Goal: Entertainment & Leisure: Consume media (video, audio)

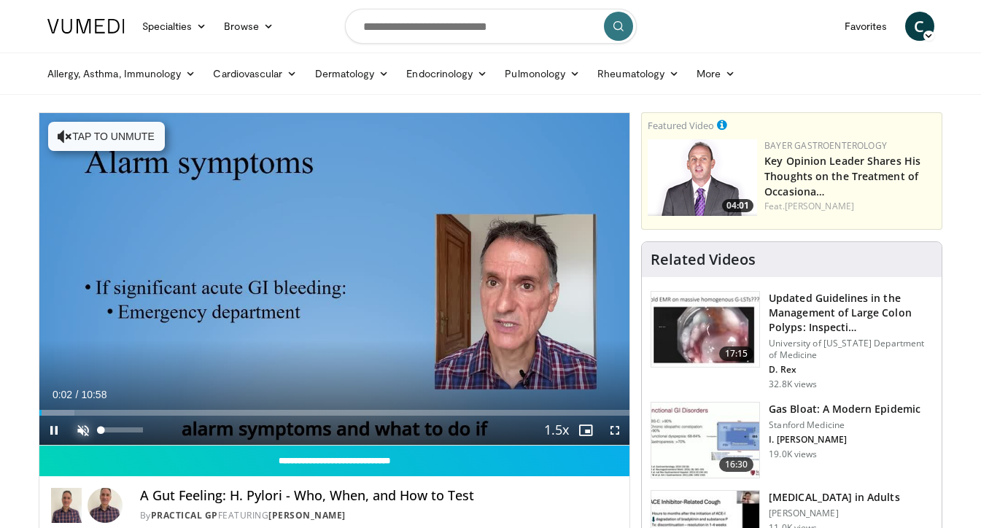
click at [85, 428] on span "Video Player" at bounding box center [83, 430] width 29 height 29
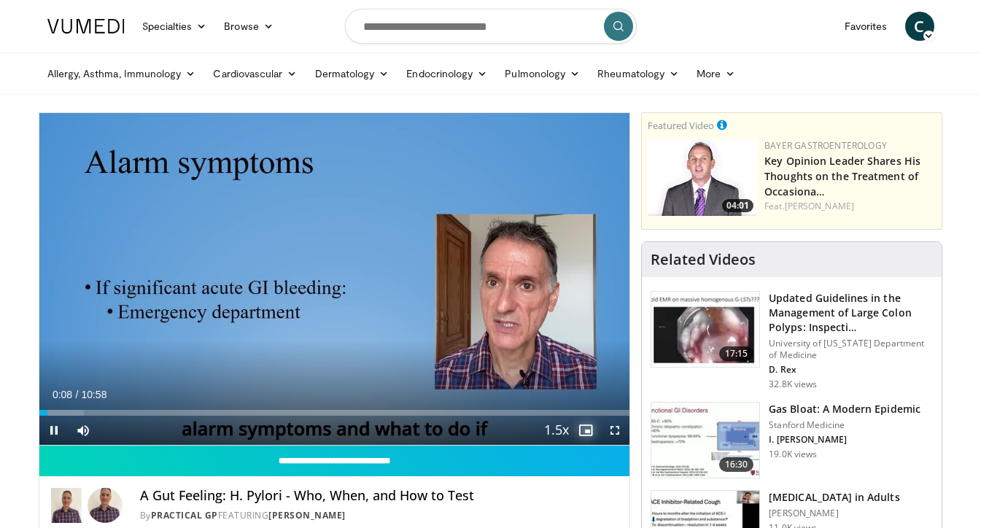
click at [585, 431] on span "Video Player" at bounding box center [585, 430] width 29 height 29
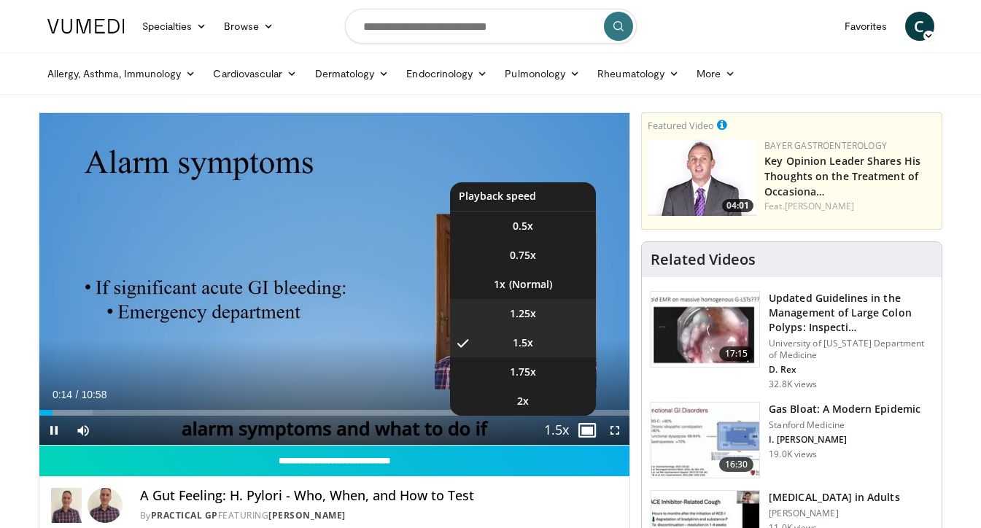
click at [522, 309] on span "1.25x" at bounding box center [523, 313] width 26 height 15
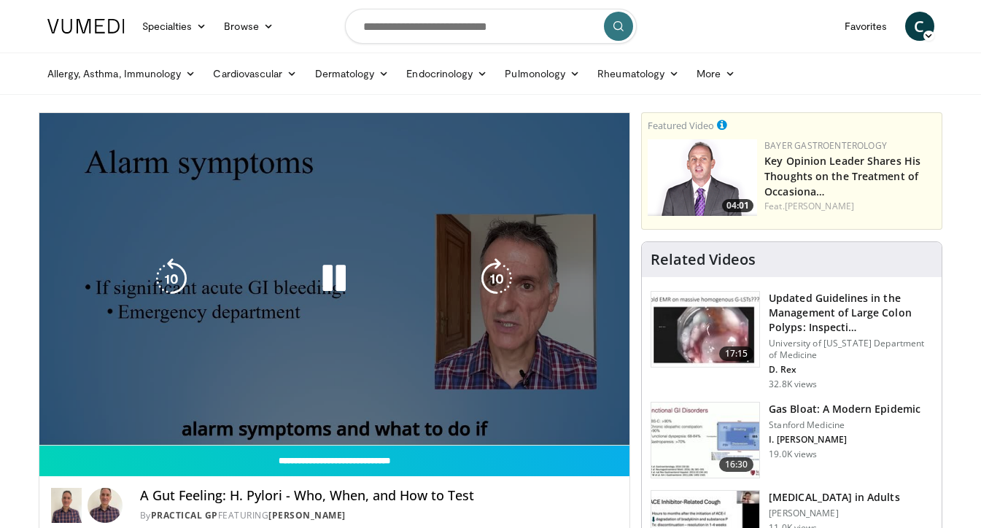
click at [536, 284] on div "10 seconds Tap to unmute" at bounding box center [334, 279] width 591 height 332
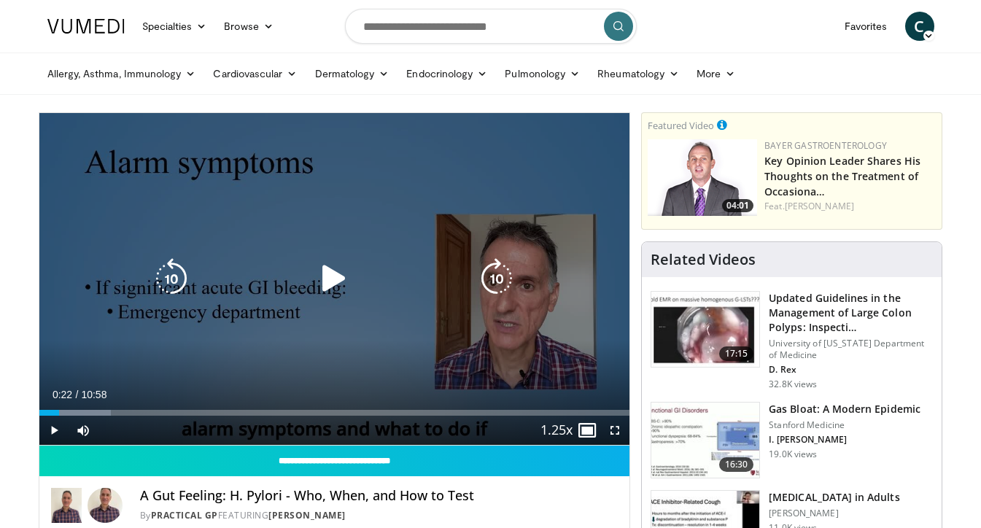
click at [336, 281] on icon "Video Player" at bounding box center [334, 278] width 41 height 41
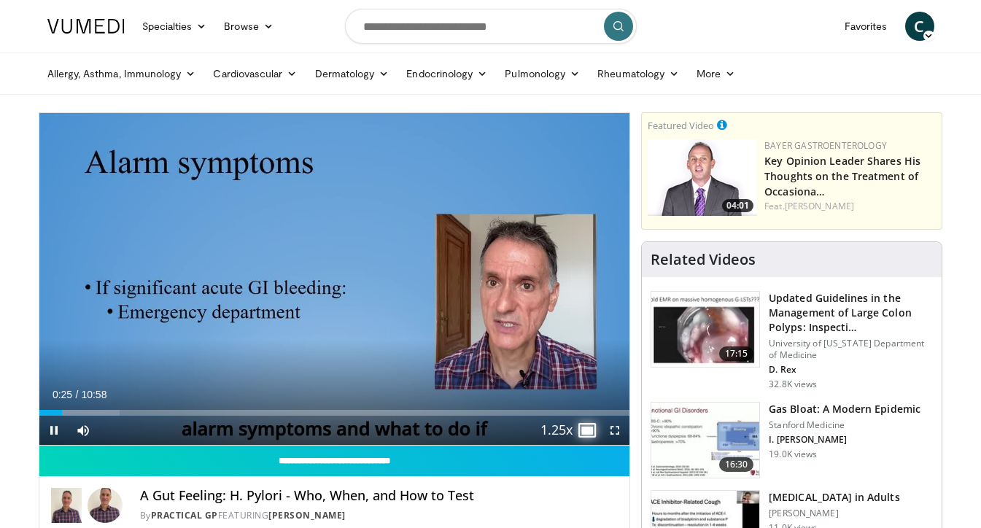
click at [589, 428] on span "Video Player" at bounding box center [585, 430] width 29 height 29
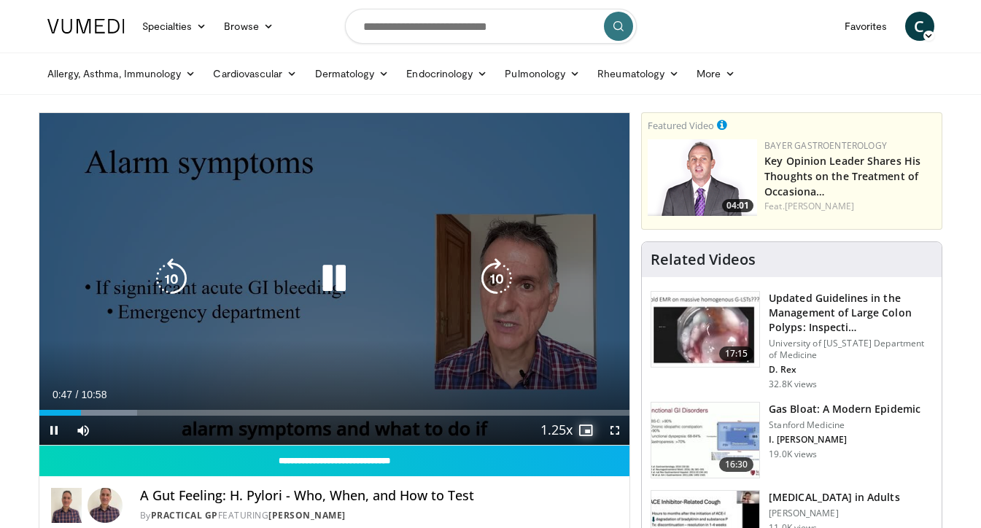
click at [584, 426] on span "Video Player" at bounding box center [585, 430] width 29 height 29
click at [341, 285] on icon "Video Player" at bounding box center [334, 278] width 41 height 41
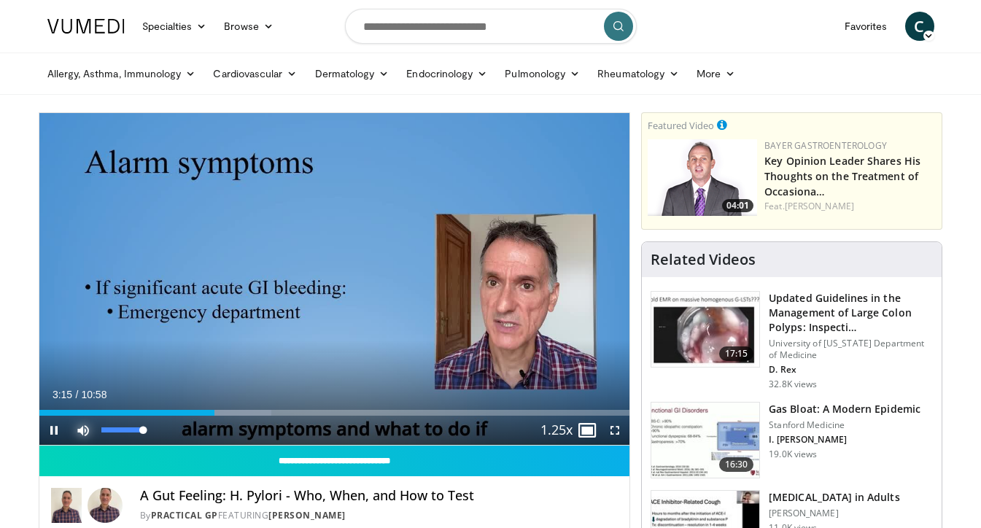
click at [81, 431] on span "Video Player" at bounding box center [83, 430] width 29 height 29
click at [87, 431] on span "Video Player" at bounding box center [83, 430] width 29 height 29
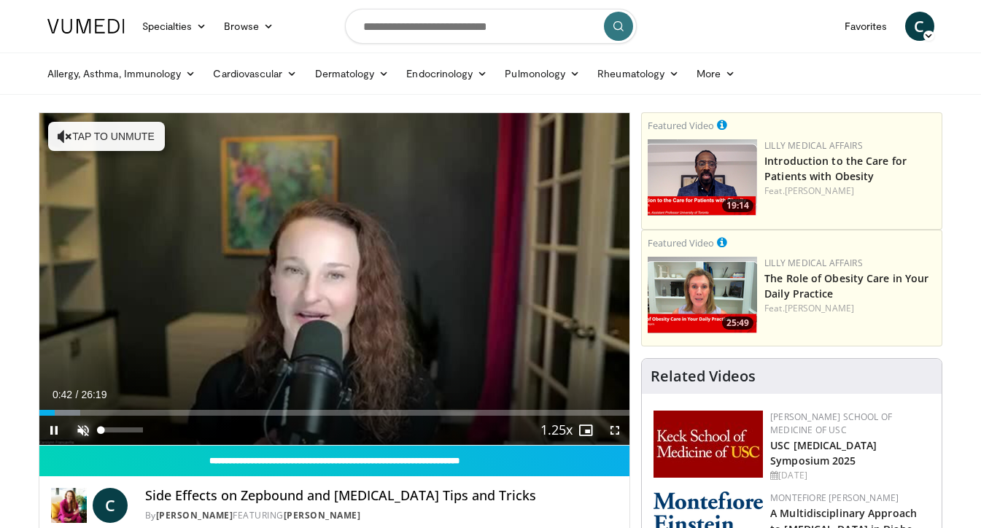
click at [82, 428] on span "Video Player" at bounding box center [83, 430] width 29 height 29
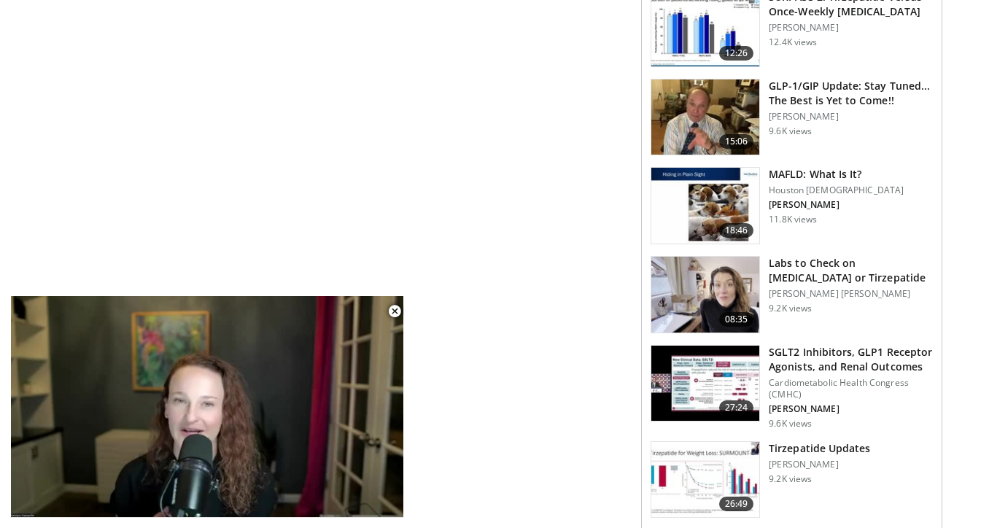
scroll to position [1926, 0]
